Goal: Navigation & Orientation: Find specific page/section

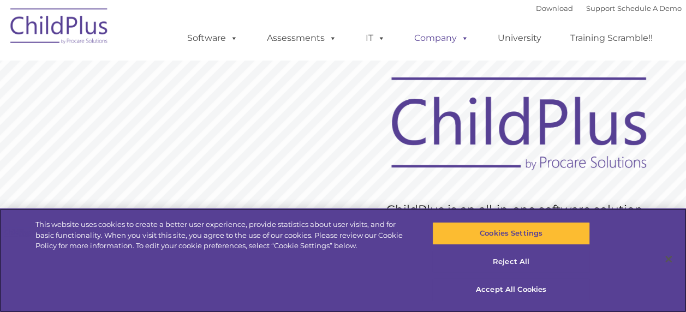
scroll to position [6, 0]
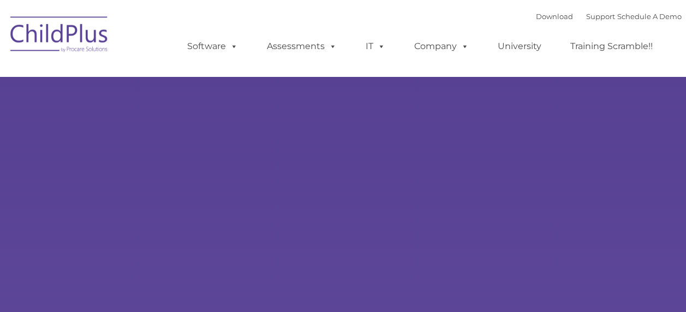
type input ""
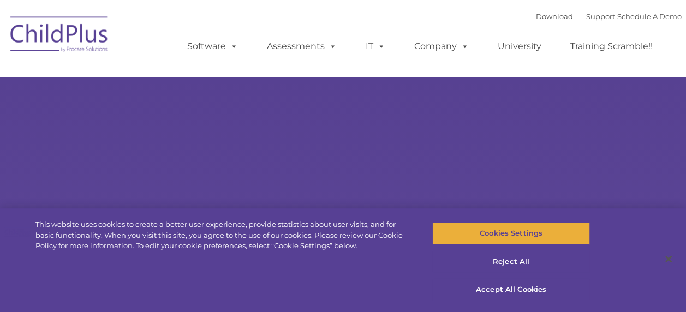
select select "MEDIUM"
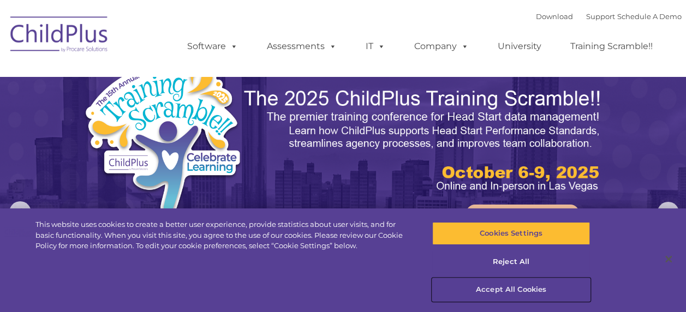
click at [509, 286] on button "Accept All Cookies" at bounding box center [512, 290] width 158 height 23
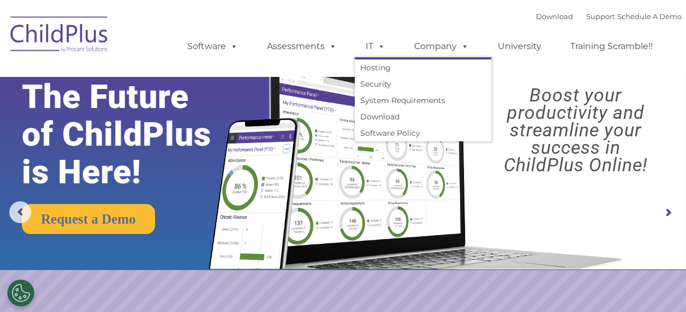
click at [378, 51] on span at bounding box center [380, 46] width 12 height 10
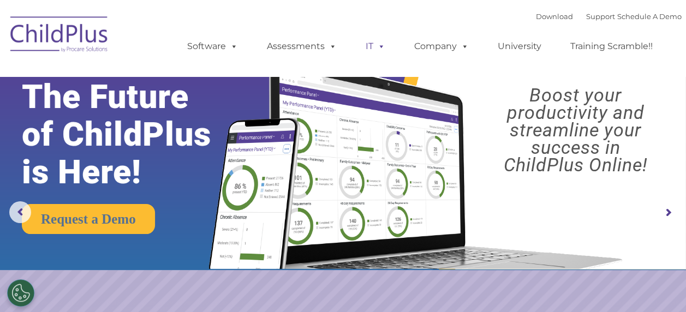
click at [371, 46] on link "IT" at bounding box center [376, 46] width 42 height 22
click at [300, 46] on link "Assessments" at bounding box center [302, 46] width 92 height 22
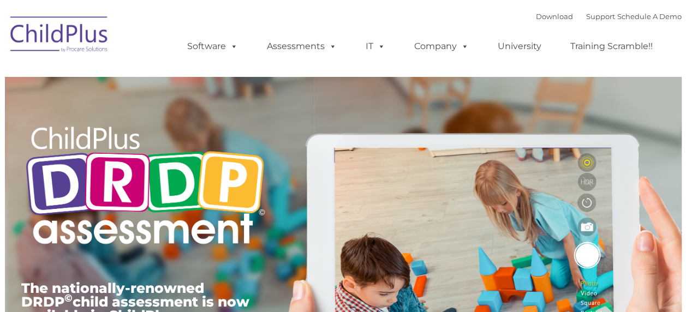
type input ""
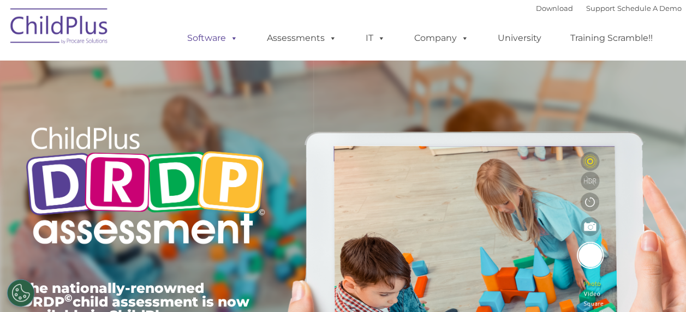
click at [216, 38] on link "Software" at bounding box center [212, 38] width 73 height 22
